Goal: Transaction & Acquisition: Book appointment/travel/reservation

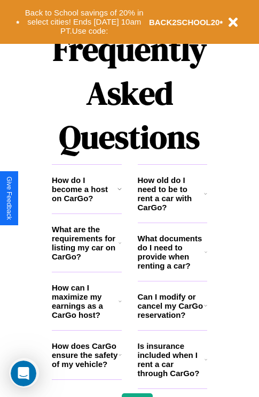
scroll to position [1296, 0]
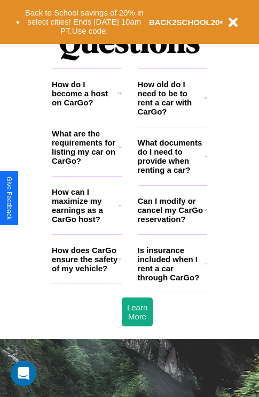
click at [87, 164] on h3 "What are the requirements for listing my car on CarGo?" at bounding box center [85, 147] width 67 height 36
click at [120, 151] on icon at bounding box center [120, 147] width 3 height 9
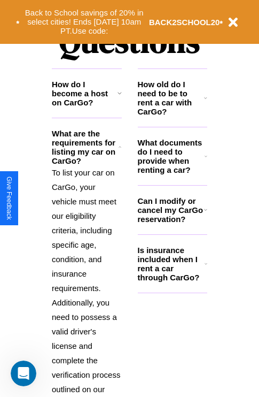
click at [87, 107] on h3 "How do I become a host on CarGo?" at bounding box center [85, 93] width 66 height 27
click at [84, 22] on button "Back to School savings of 20% in select cities! Ends [DATE] 10am PT. Use code:" at bounding box center [84, 21] width 129 height 33
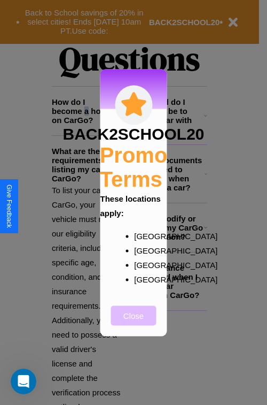
click at [134, 323] on button "Close" at bounding box center [133, 315] width 45 height 20
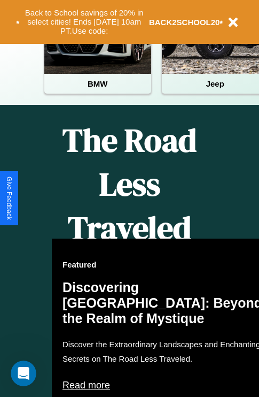
scroll to position [165, 0]
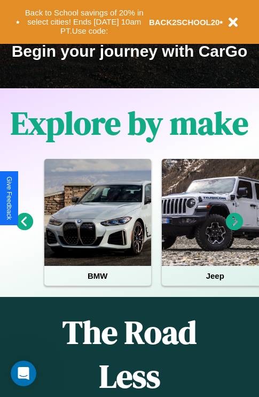
click at [235, 229] on icon at bounding box center [235, 222] width 18 height 18
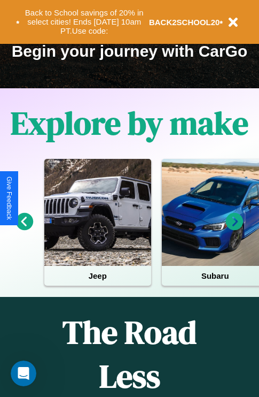
click at [235, 229] on icon at bounding box center [235, 222] width 18 height 18
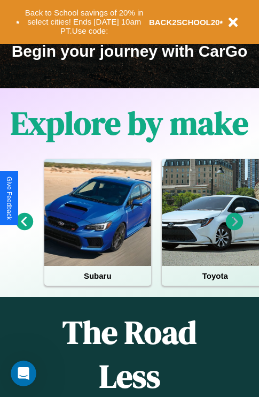
click at [235, 229] on icon at bounding box center [235, 222] width 18 height 18
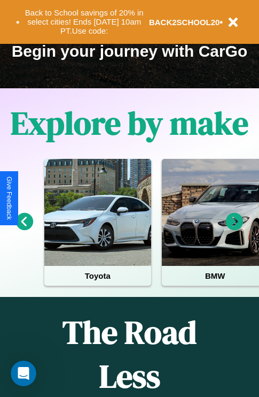
click at [235, 229] on icon at bounding box center [235, 222] width 18 height 18
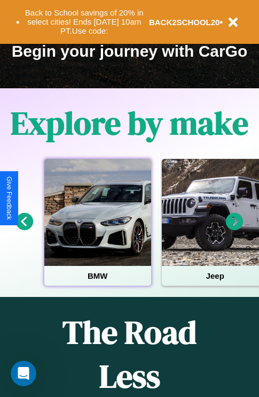
click at [97, 229] on div at bounding box center [97, 212] width 107 height 107
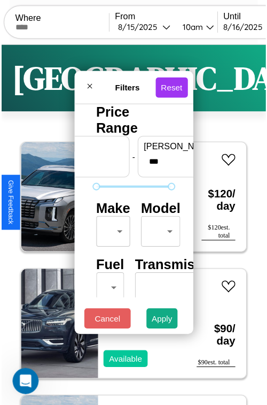
scroll to position [32, 0]
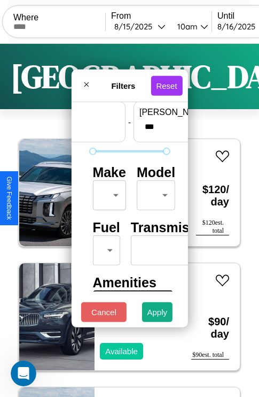
click at [108, 193] on body "CarGo Where From [DATE] 10am Until [DATE] 10am Become a Host Login Sign Up Dall…" at bounding box center [129, 220] width 259 height 441
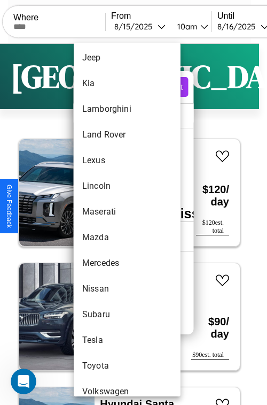
scroll to position [579, 0]
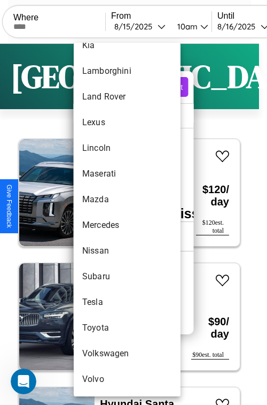
click at [107, 354] on li "Volkswagen" at bounding box center [127, 354] width 107 height 26
type input "**********"
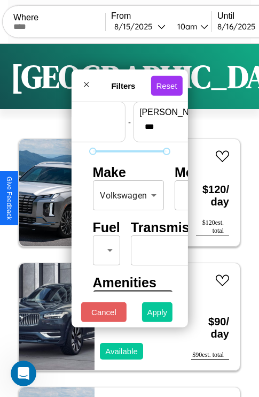
click at [158, 315] on button "Apply" at bounding box center [157, 312] width 31 height 20
